Goal: Obtain resource: Download file/media

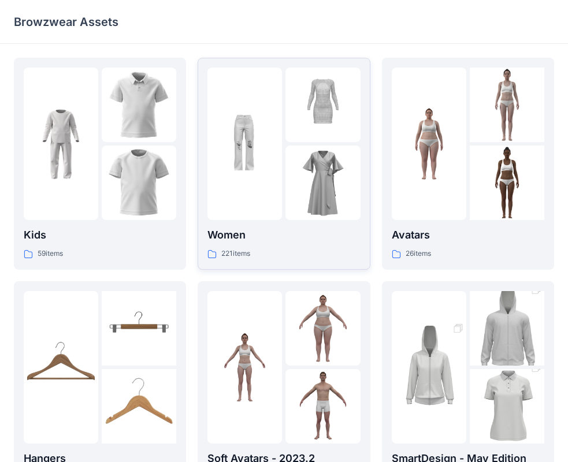
click at [238, 255] on p "221 items" at bounding box center [235, 254] width 29 height 12
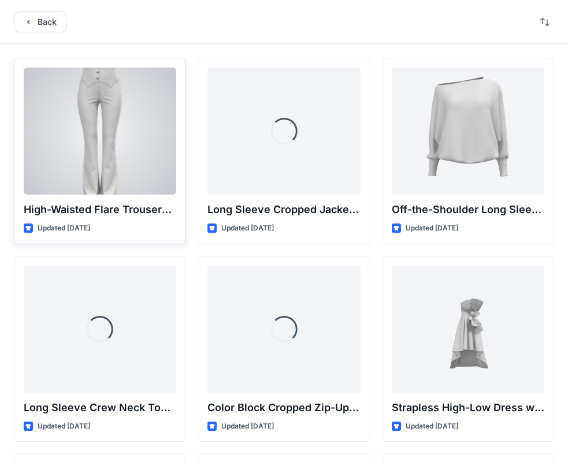
click at [108, 153] on div at bounding box center [100, 131] width 153 height 127
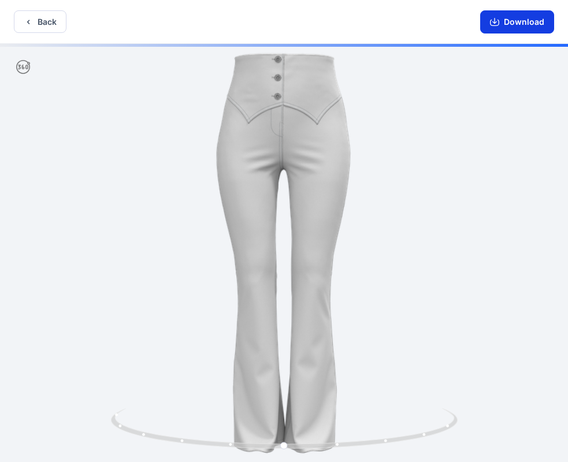
click at [497, 24] on icon "button" at bounding box center [494, 21] width 9 height 9
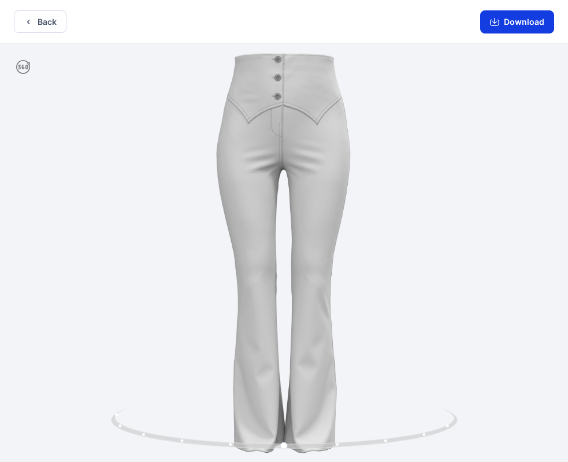
click at [510, 21] on button "Download" at bounding box center [517, 21] width 74 height 23
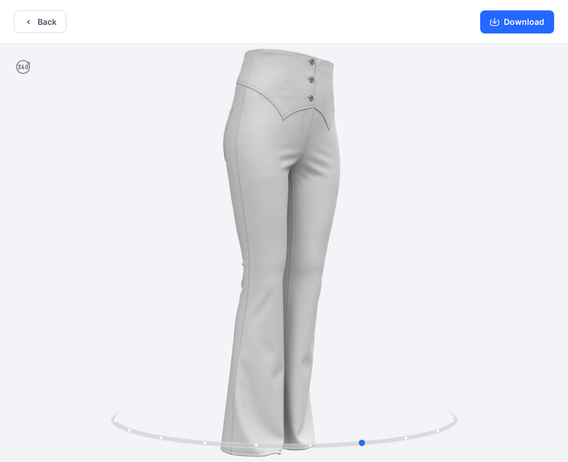
drag, startPoint x: 345, startPoint y: 330, endPoint x: 504, endPoint y: 323, distance: 159.1
click at [504, 325] on div at bounding box center [284, 254] width 568 height 421
click at [39, 19] on button "Back" at bounding box center [40, 21] width 53 height 23
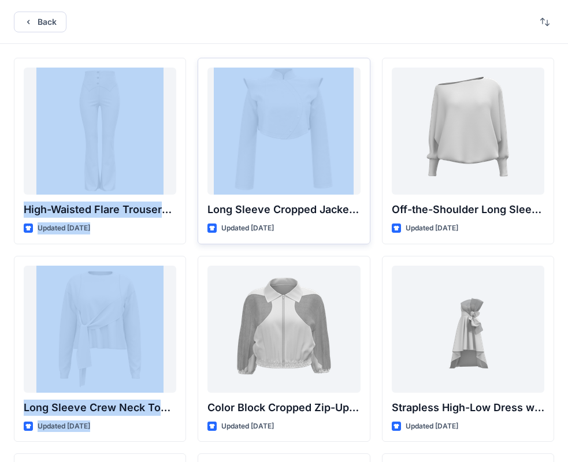
drag, startPoint x: 317, startPoint y: 35, endPoint x: 253, endPoint y: 73, distance: 74.2
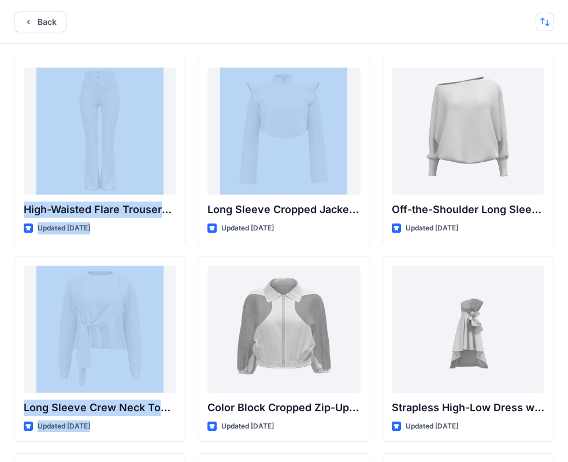
click at [541, 27] on button "button" at bounding box center [545, 22] width 18 height 18
click at [30, 15] on button "Back" at bounding box center [40, 22] width 53 height 21
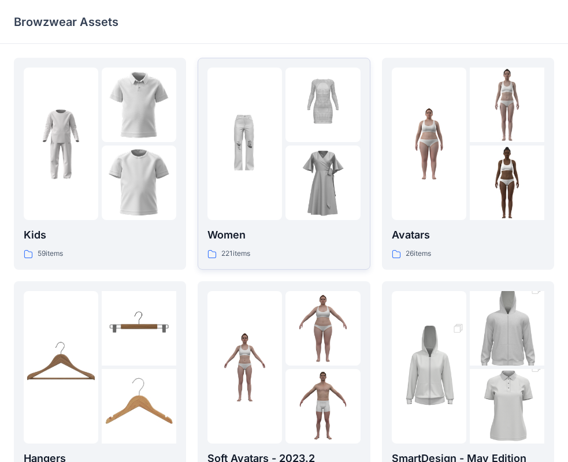
click at [280, 178] on img at bounding box center [245, 144] width 75 height 75
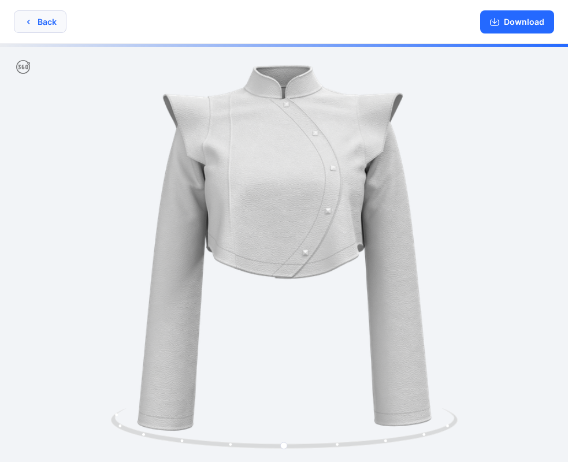
click at [28, 23] on icon "button" at bounding box center [28, 21] width 9 height 9
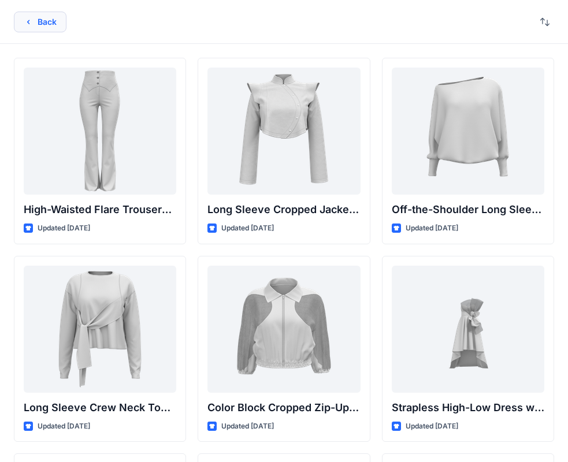
click at [43, 27] on button "Back" at bounding box center [40, 22] width 53 height 21
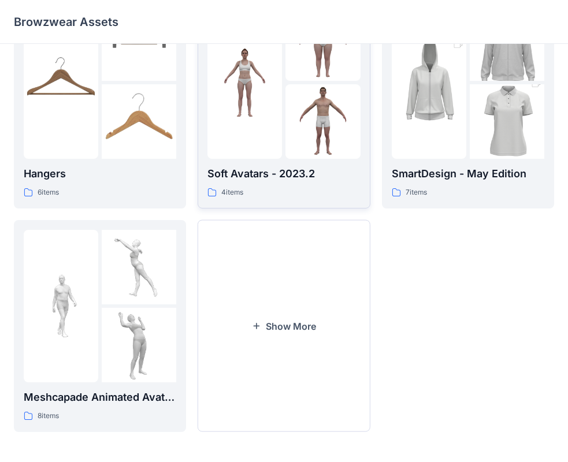
scroll to position [287, 0]
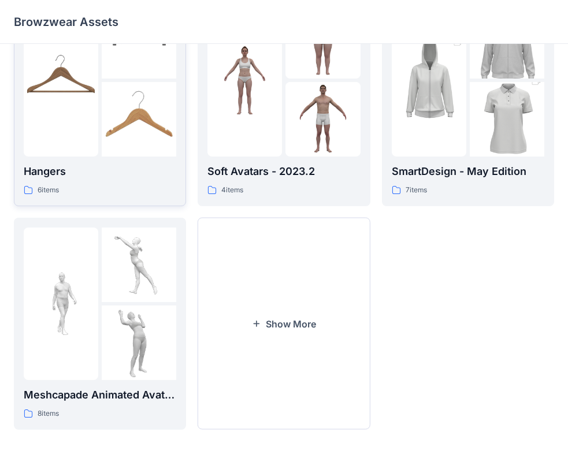
click at [133, 133] on img at bounding box center [139, 119] width 75 height 75
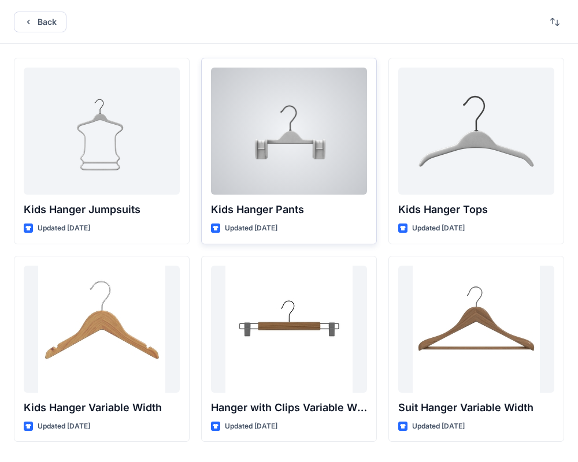
click at [268, 165] on div at bounding box center [289, 131] width 156 height 127
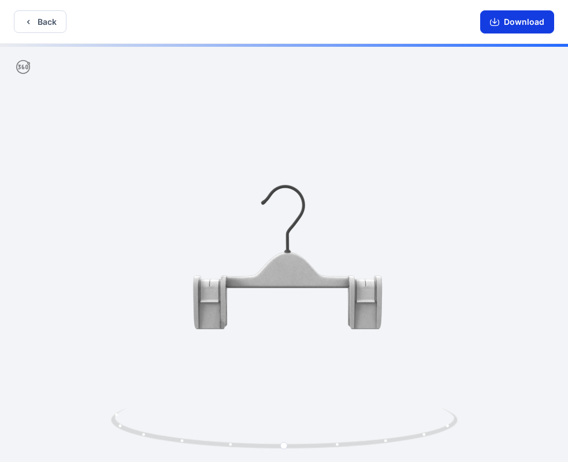
click at [504, 25] on button "Download" at bounding box center [517, 21] width 74 height 23
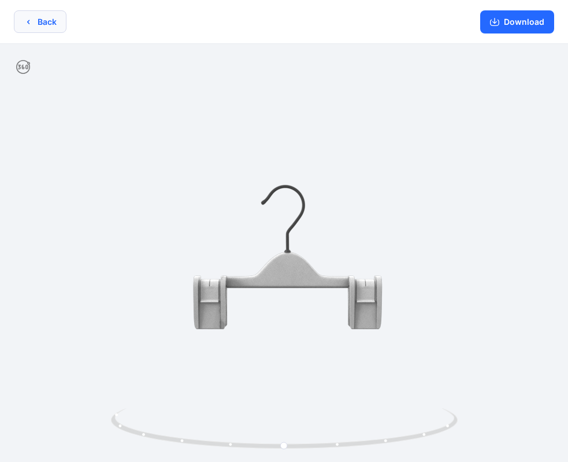
click at [31, 27] on button "Back" at bounding box center [40, 21] width 53 height 23
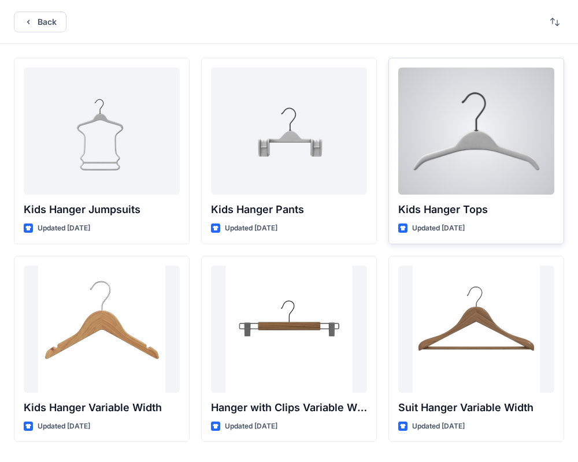
click at [499, 157] on div at bounding box center [476, 131] width 156 height 127
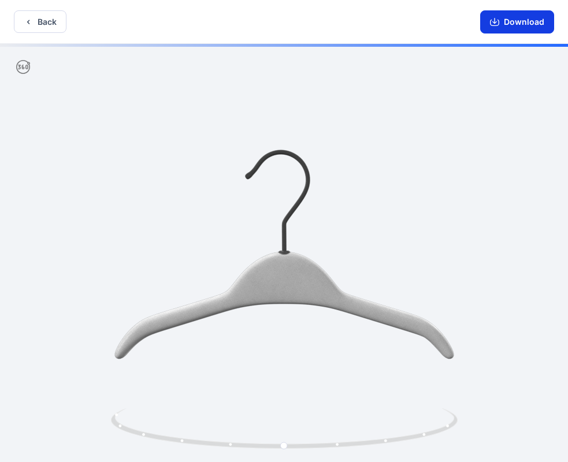
click at [524, 16] on button "Download" at bounding box center [517, 21] width 74 height 23
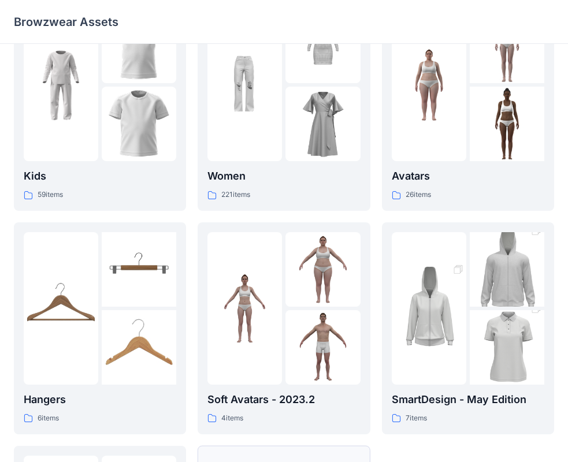
scroll to position [287, 0]
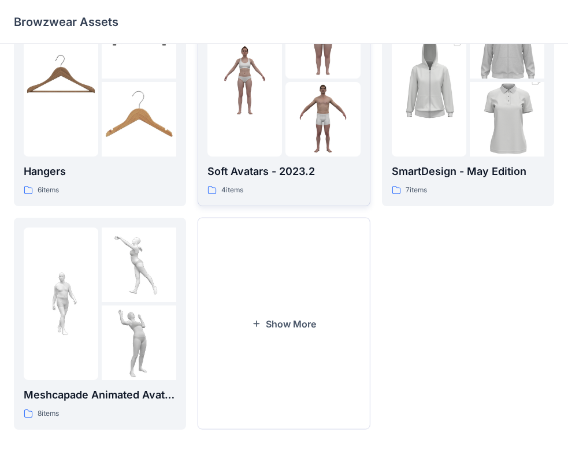
click at [288, 117] on img at bounding box center [323, 119] width 75 height 75
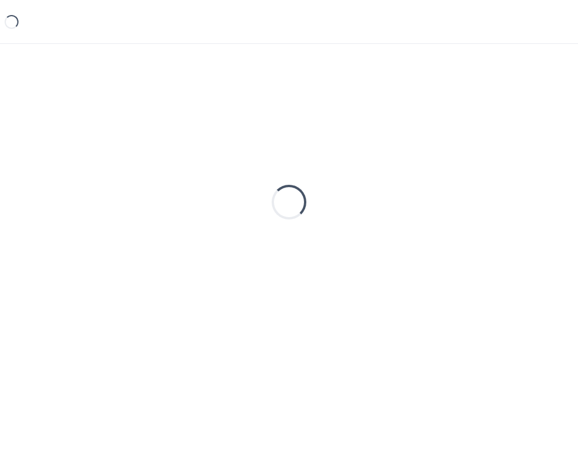
click at [288, 117] on div "Loading..." at bounding box center [289, 202] width 550 height 289
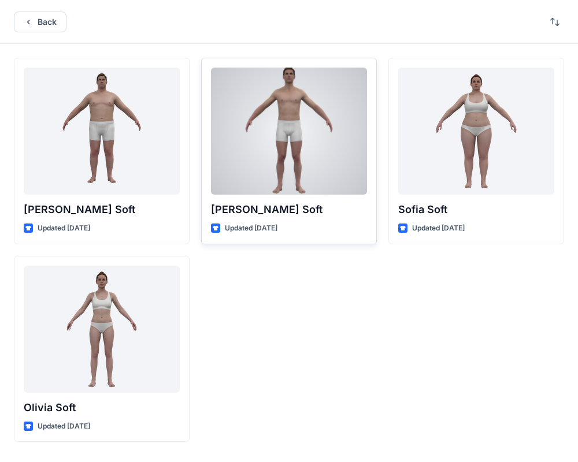
click at [284, 153] on div at bounding box center [289, 131] width 156 height 127
click at [284, 153] on div "Back [PERSON_NAME] Soft Updated [DATE] [PERSON_NAME] Soft Updated [DATE] [PERSO…" at bounding box center [289, 231] width 578 height 462
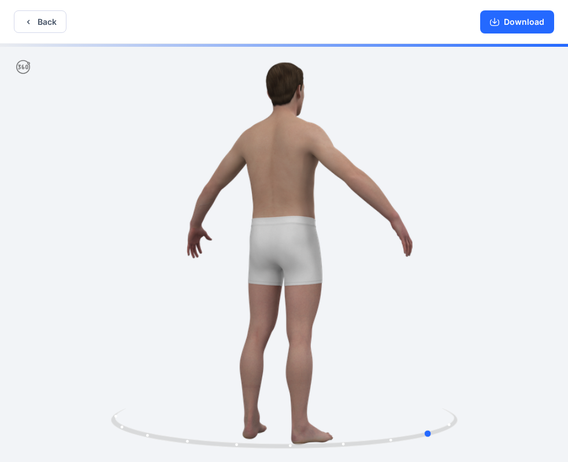
drag, startPoint x: 299, startPoint y: 203, endPoint x: 101, endPoint y: 184, distance: 198.7
click at [101, 184] on div at bounding box center [284, 254] width 568 height 421
click at [493, 25] on icon "button" at bounding box center [494, 23] width 9 height 6
